Goal: Task Accomplishment & Management: Manage account settings

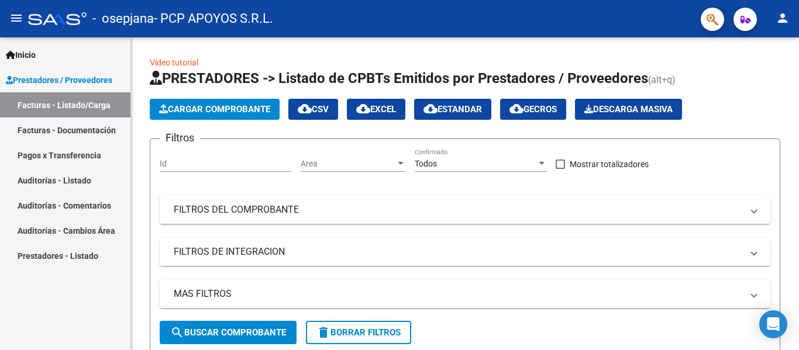
click at [72, 130] on link "Facturas - Documentación" at bounding box center [65, 129] width 130 height 25
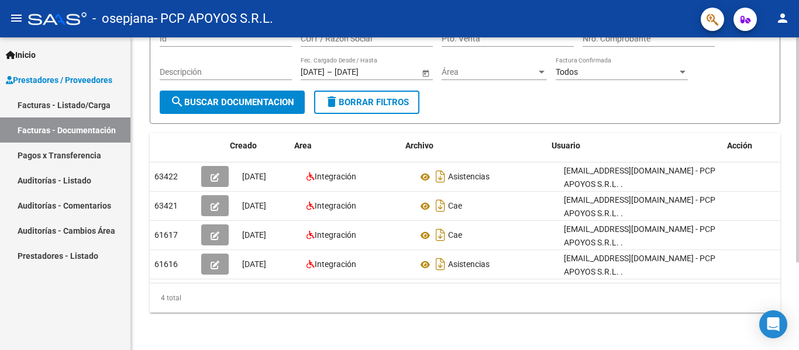
scroll to position [0, 13]
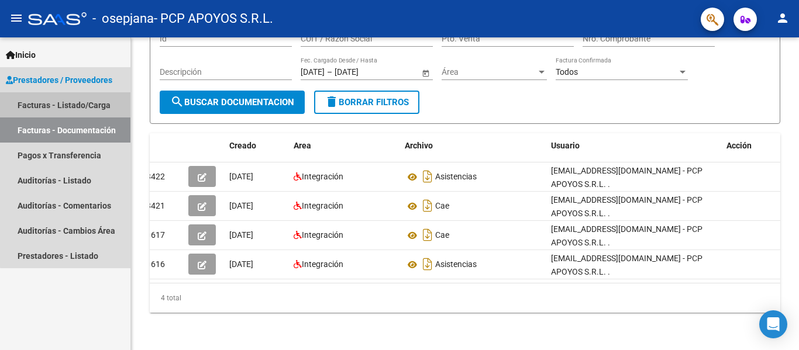
click at [65, 103] on link "Facturas - Listado/Carga" at bounding box center [65, 104] width 130 height 25
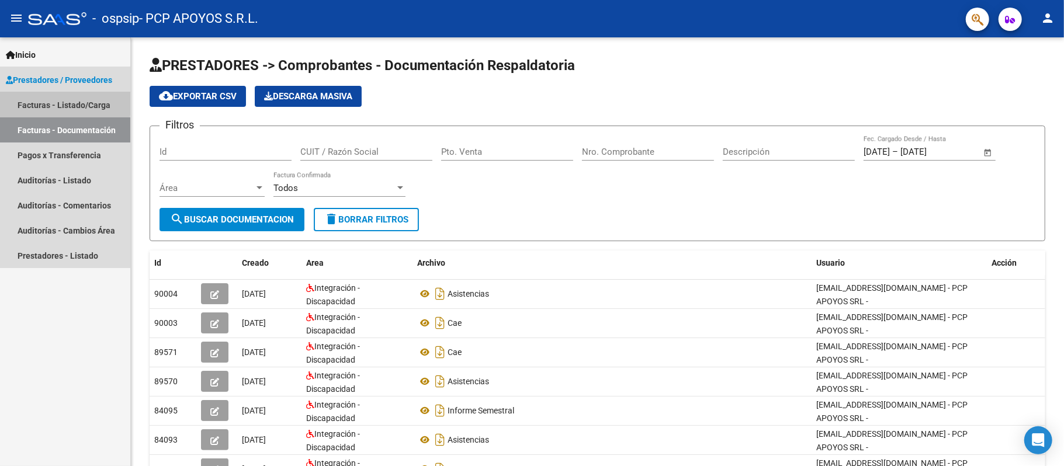
click at [49, 102] on link "Facturas - Listado/Carga" at bounding box center [65, 104] width 130 height 25
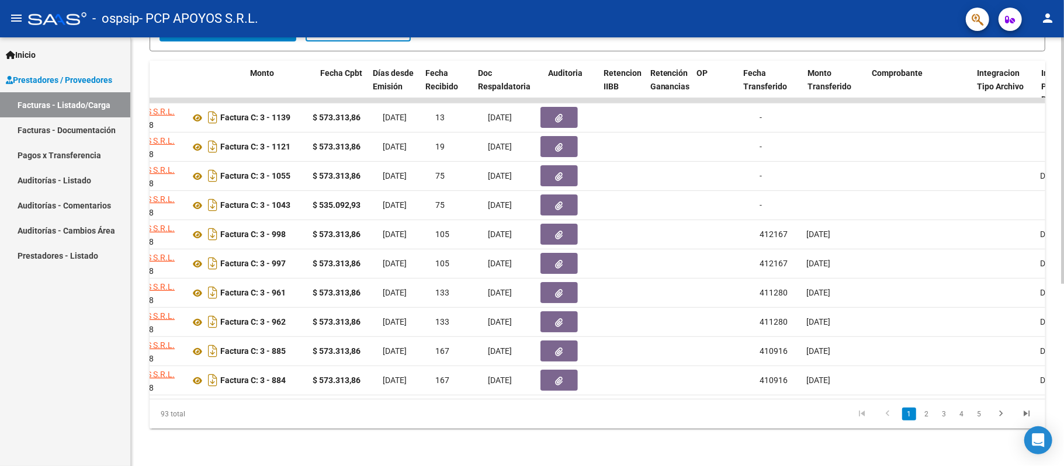
scroll to position [0, 438]
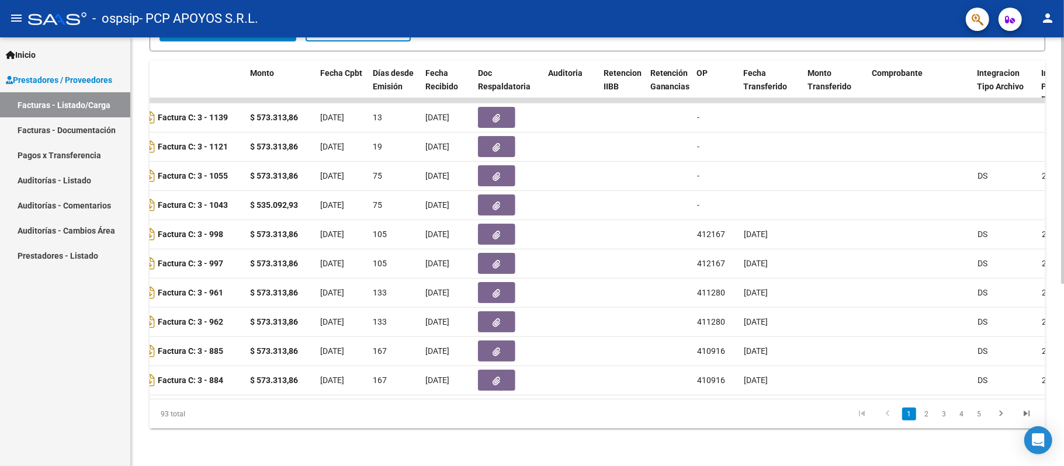
click at [625, 417] on datatable-pager "1 2 3 4 5" at bounding box center [686, 415] width 707 height 20
